Goal: Task Accomplishment & Management: Complete application form

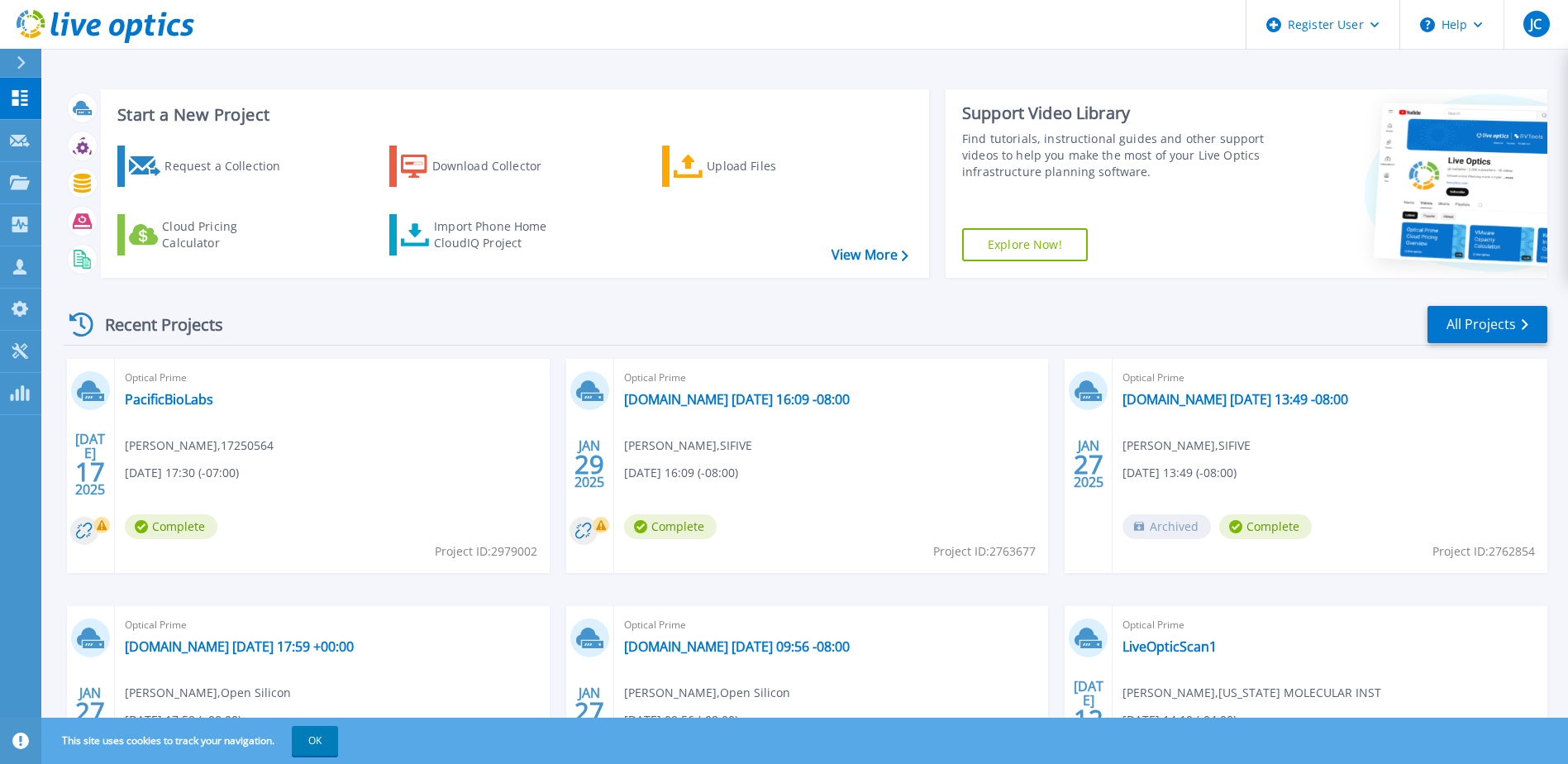
click at [664, 317] on div "Recent Projects All Projects" at bounding box center [805, 325] width 1484 height 41
click at [236, 175] on div "Request a Collection" at bounding box center [231, 167] width 133 height 33
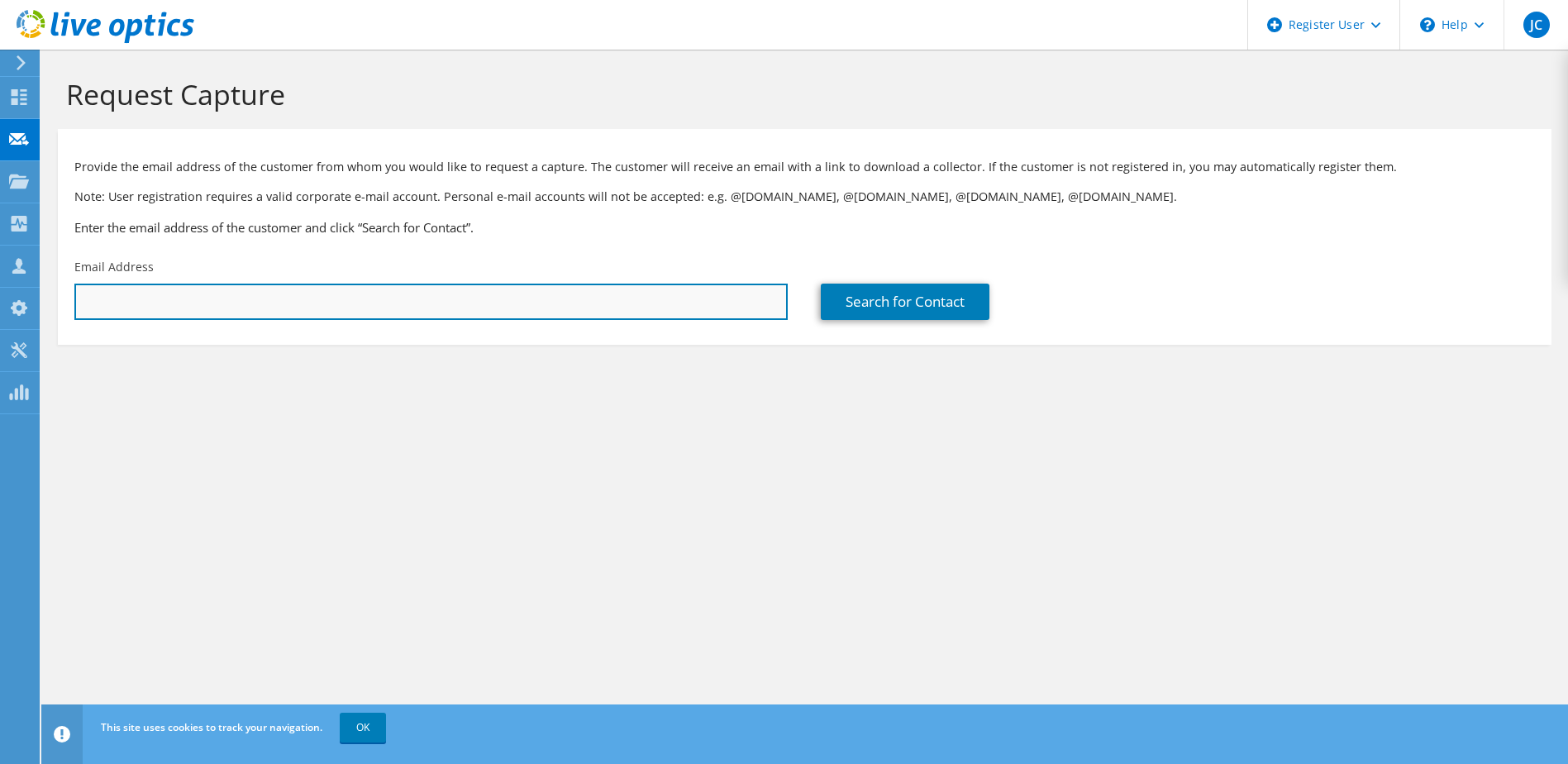
click at [477, 299] on input "text" at bounding box center [431, 302] width 713 height 37
paste input "phoenixt@westernprecooling.com"
type input "phoenixt@westernprecooling.com"
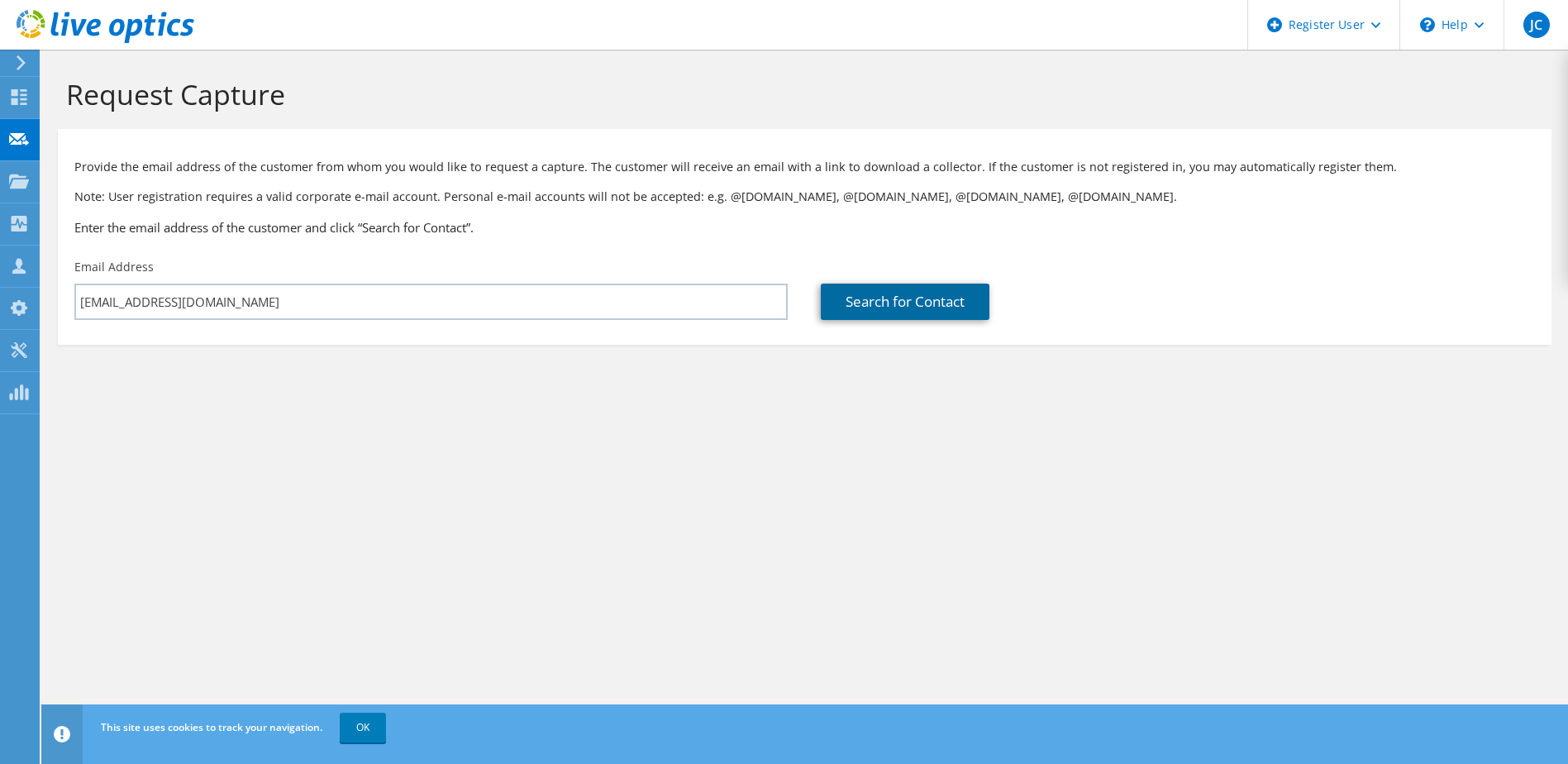
click at [924, 295] on link "Search for Contact" at bounding box center [905, 302] width 168 height 37
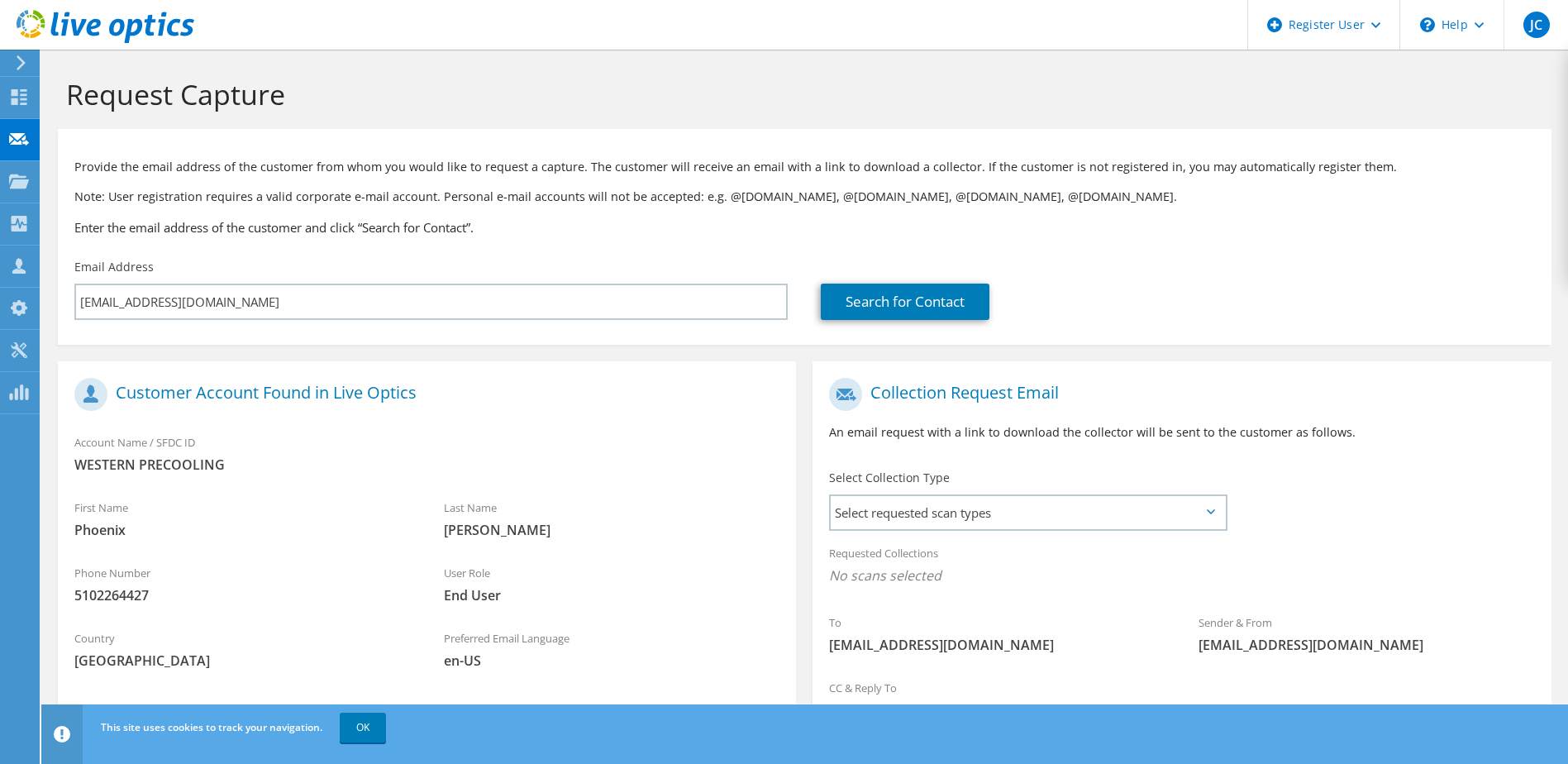
click at [752, 448] on div "Account Name / SFDC ID WESTERN PRECOOLING" at bounding box center [427, 454] width 738 height 57
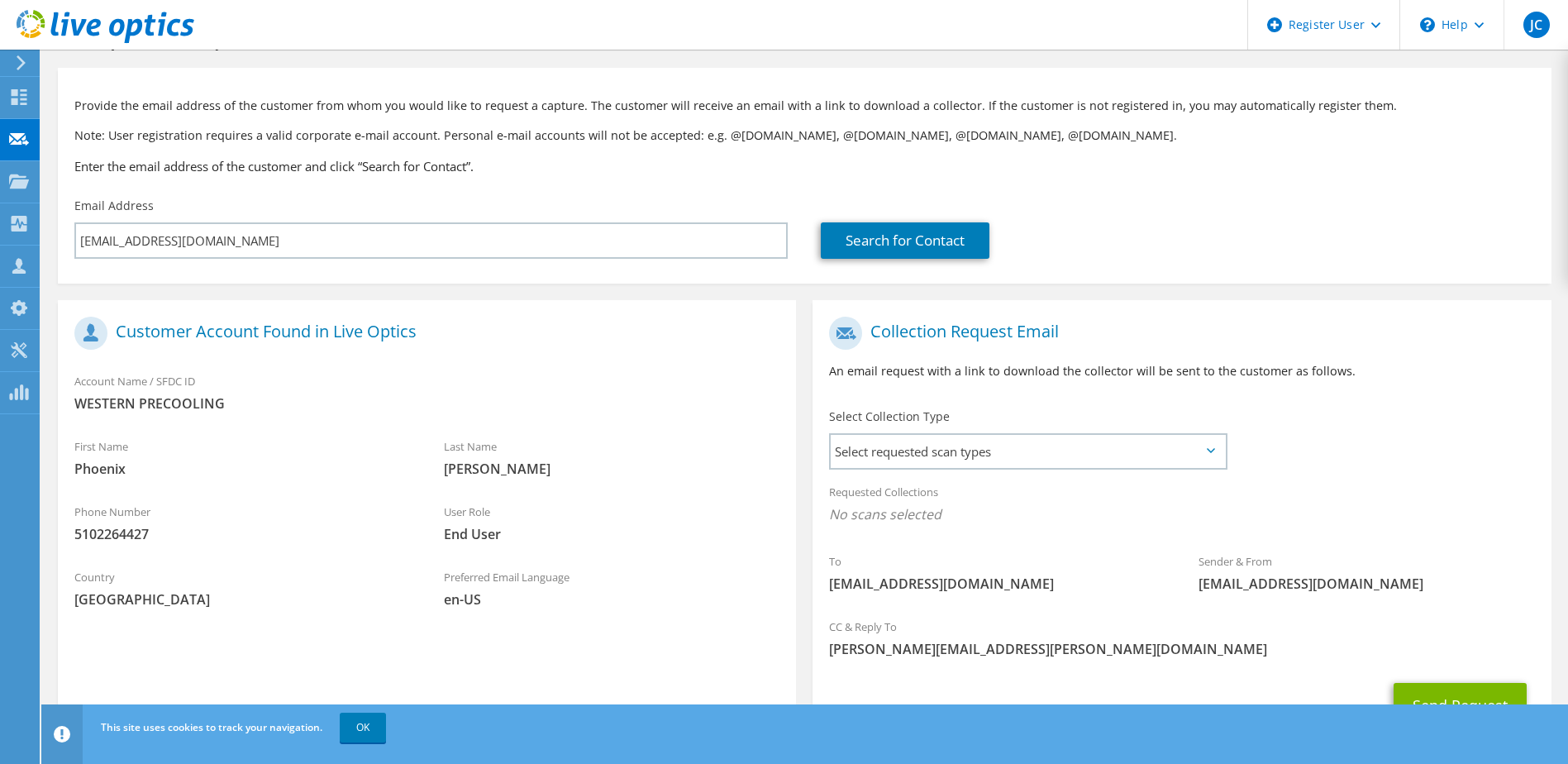
scroll to position [141, 0]
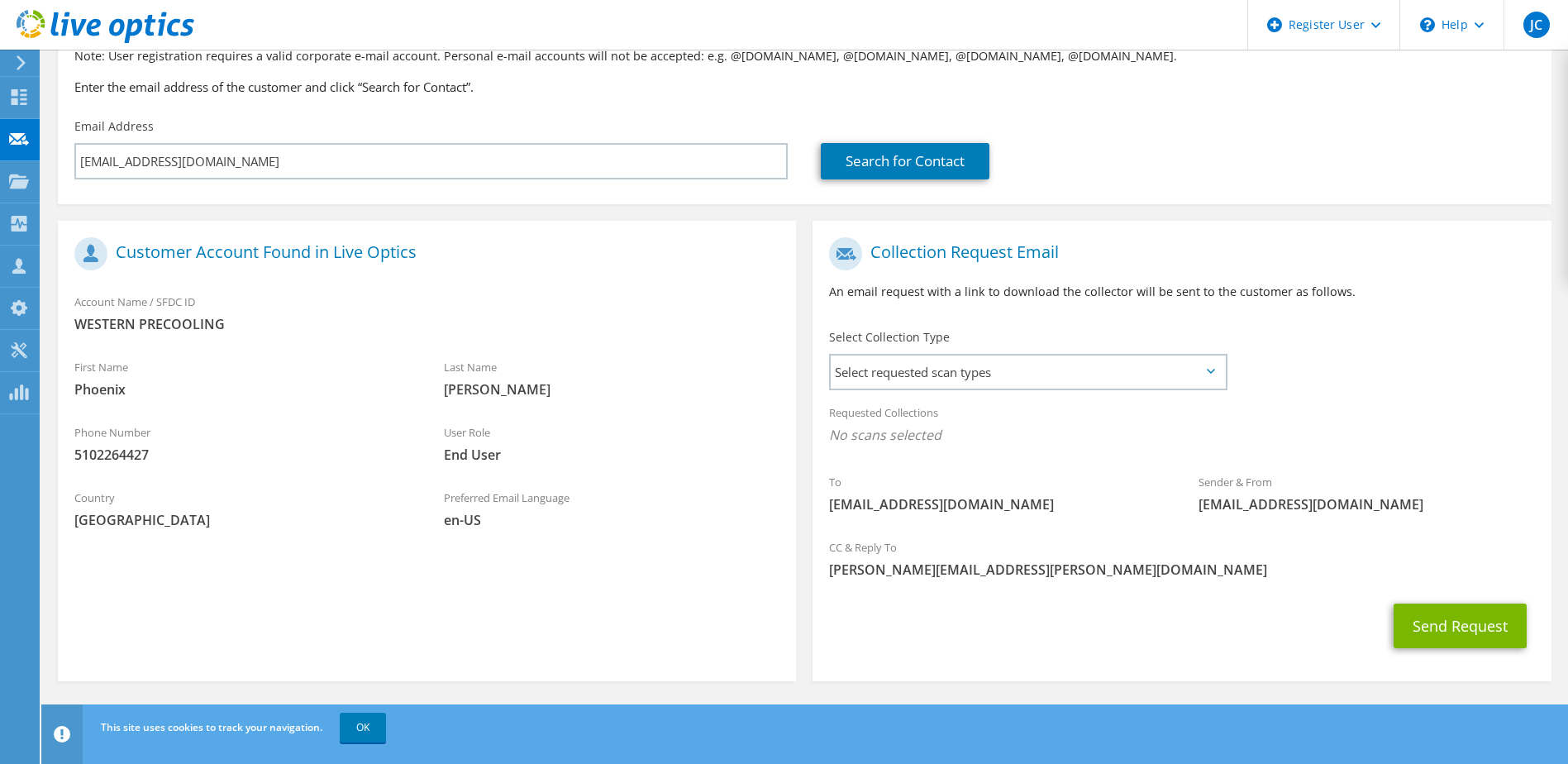
click at [727, 546] on div "Preferred Email Language en-US" at bounding box center [612, 513] width 370 height 65
click at [371, 725] on link "OK" at bounding box center [363, 727] width 46 height 29
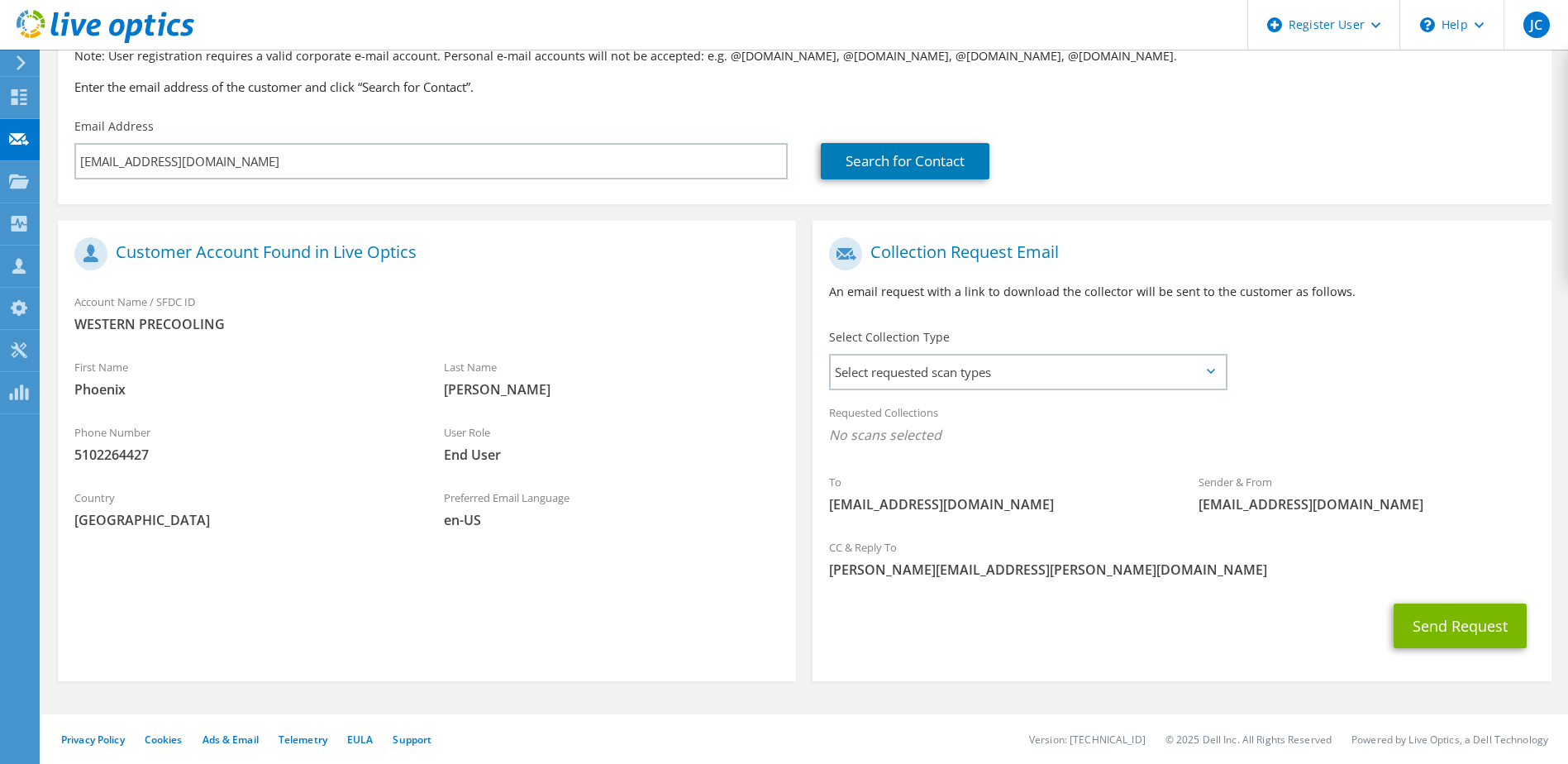
click at [1067, 167] on div "Search for Contact" at bounding box center [1177, 161] width 713 height 37
click at [1094, 184] on div "Search for Contact" at bounding box center [1177, 148] width 746 height 77
click at [1105, 179] on div "Search for Contact" at bounding box center [1177, 161] width 713 height 37
click at [1104, 179] on div "Search for Contact" at bounding box center [1177, 161] width 713 height 37
click at [1118, 175] on div "Search for Contact" at bounding box center [1177, 161] width 713 height 37
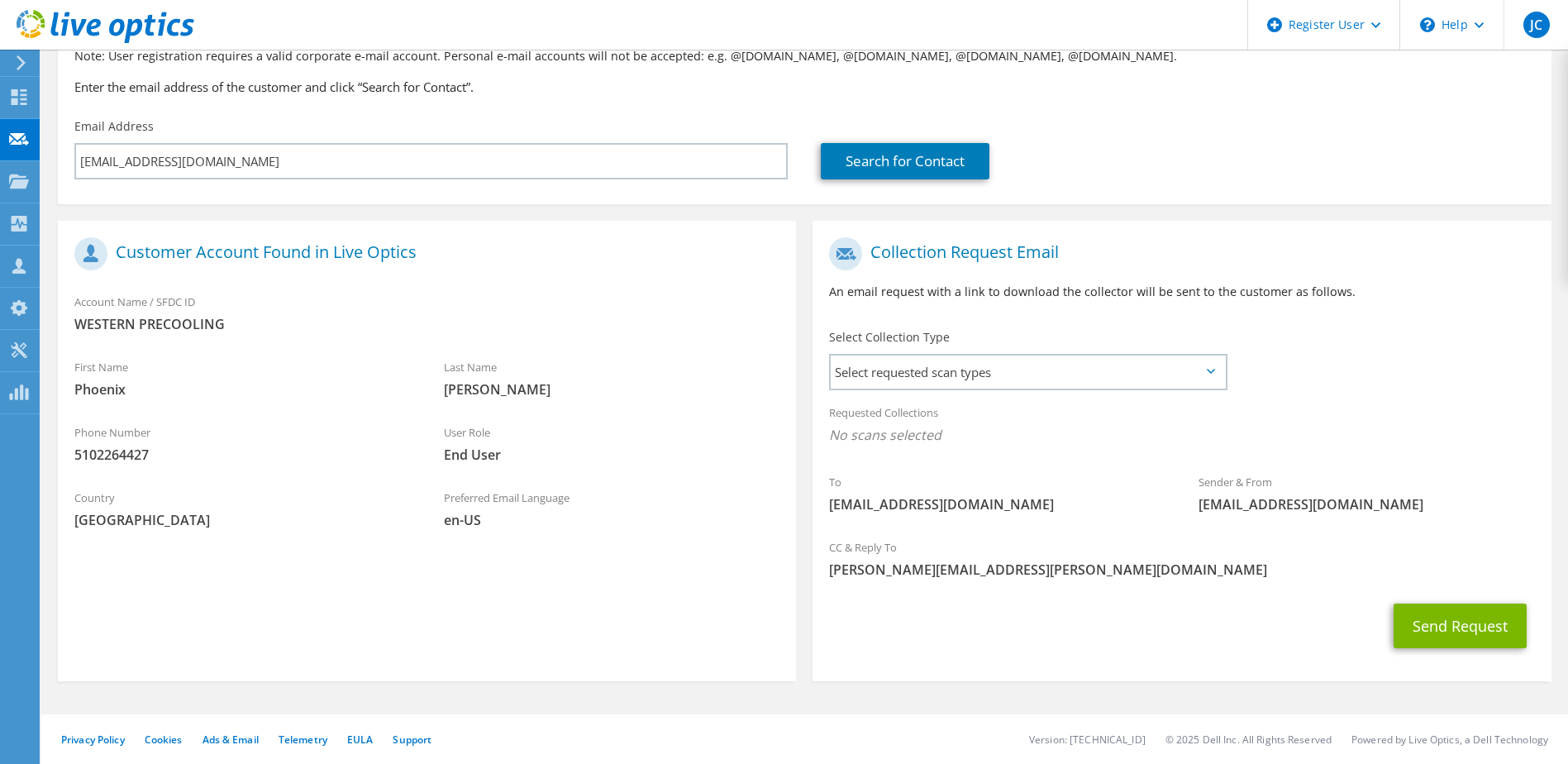
click at [1118, 180] on div "Search for Contact" at bounding box center [1177, 148] width 746 height 77
click at [1102, 184] on div "Search for Contact" at bounding box center [1177, 148] width 746 height 77
click at [1109, 177] on div "Search for Contact" at bounding box center [1177, 161] width 713 height 37
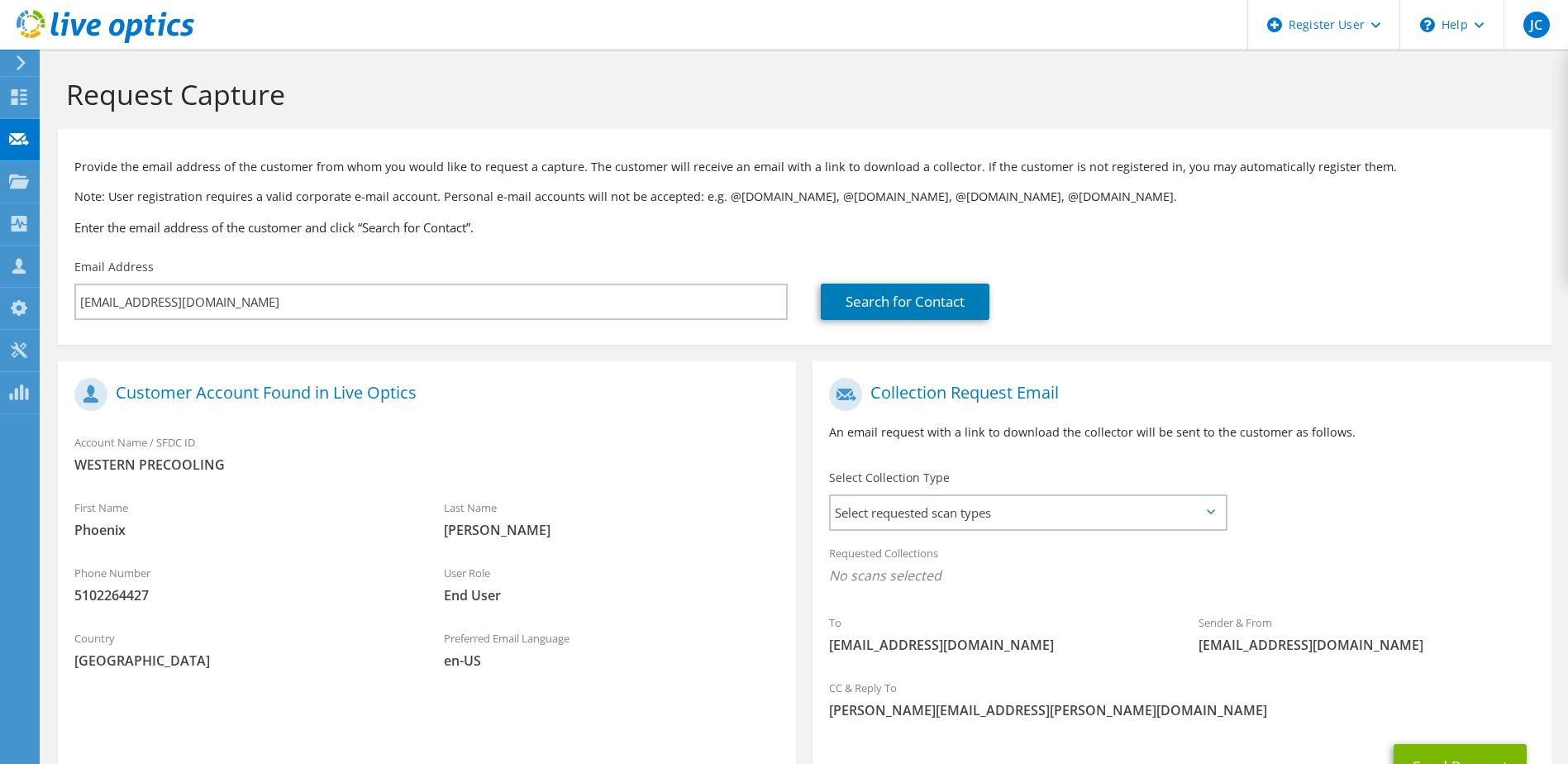
click at [371, 532] on span "Phoenix" at bounding box center [243, 530] width 337 height 18
drag, startPoint x: 686, startPoint y: 515, endPoint x: 694, endPoint y: 514, distance: 8.1
click at [686, 515] on div "Last Name Torres" at bounding box center [612, 519] width 370 height 57
